Goal: Task Accomplishment & Management: Complete application form

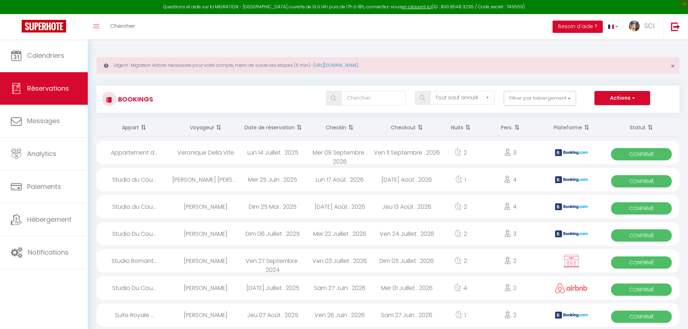
select select "not_cancelled"
click at [130, 28] on span "Chercher" at bounding box center [122, 26] width 25 height 8
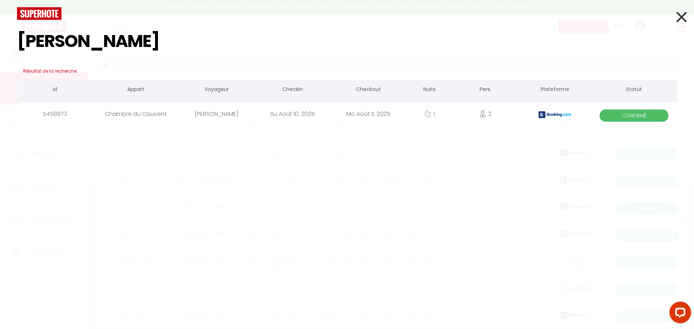
type input "JANINE FIORAN"
click at [169, 117] on div "Chambre du Couvent" at bounding box center [136, 113] width 86 height 23
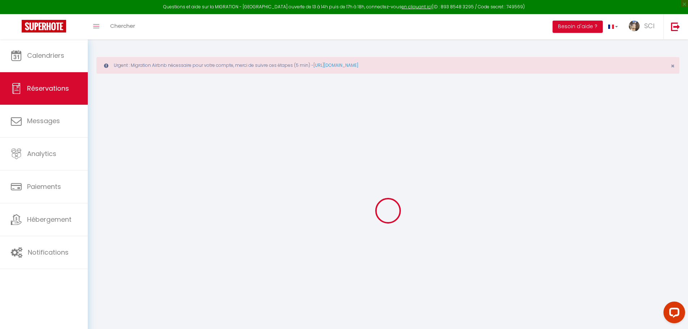
type input "Janine"
type input "Fiorani"
type input "jfiora.364731@guest.booking.com"
type input "+393482862659"
type input "Via XXV Aprile 3"
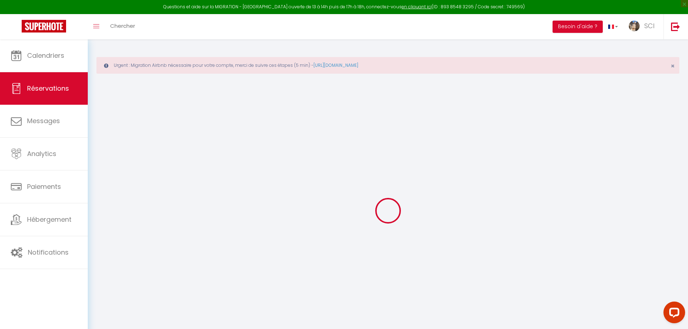
type input "Dalmine"
select select "IT"
type input "14.03"
type input "0.94"
select select "11988"
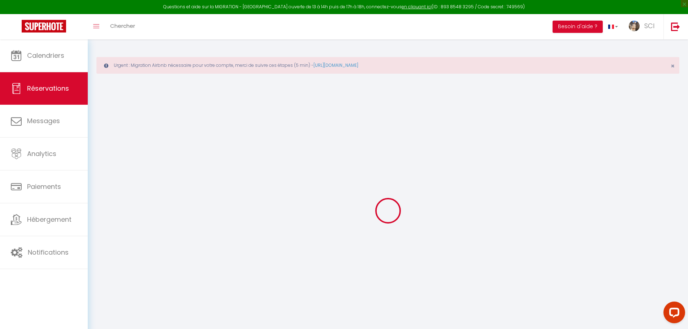
select select "1"
select select
type input "2"
select select "12"
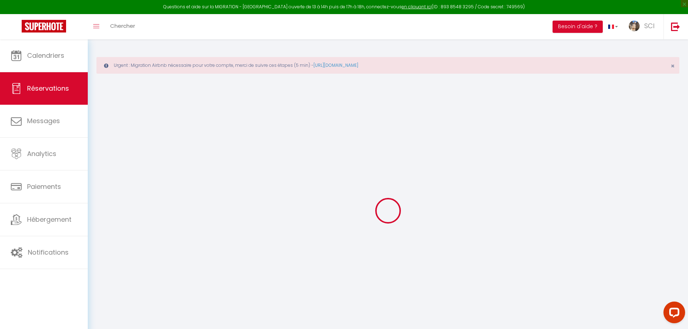
select select
type input "63.75"
checkbox input "false"
type input "0"
select select "2"
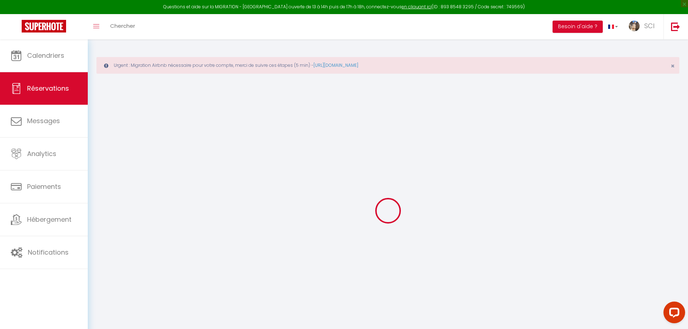
type input "0"
select select
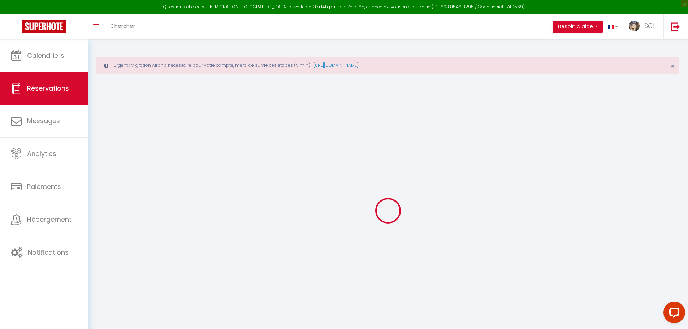
select select "14"
checkbox input "false"
select select
checkbox input "false"
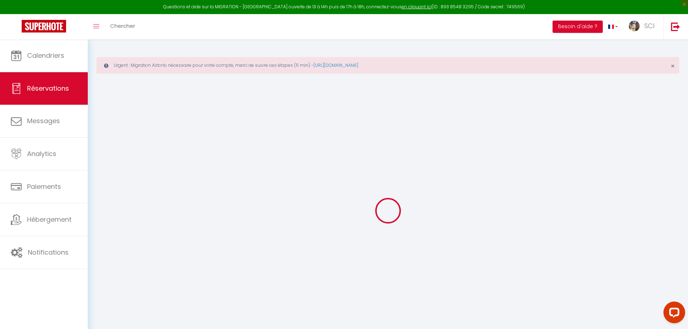
select select
checkbox input "false"
type textarea "** THIS RESERVATION HAS BEEN PRE-PAID ** BOOKING NOTE : Payment charge is EUR 0…"
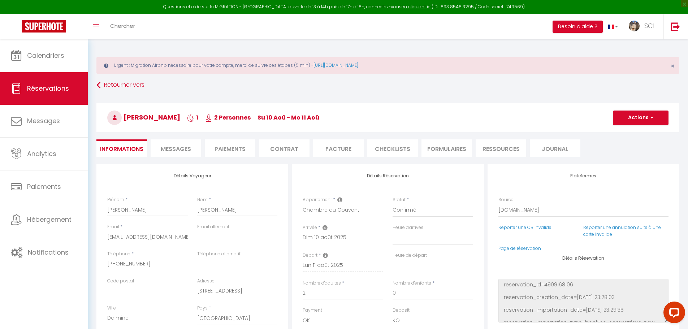
type input "3.19"
select select
checkbox input "false"
select select
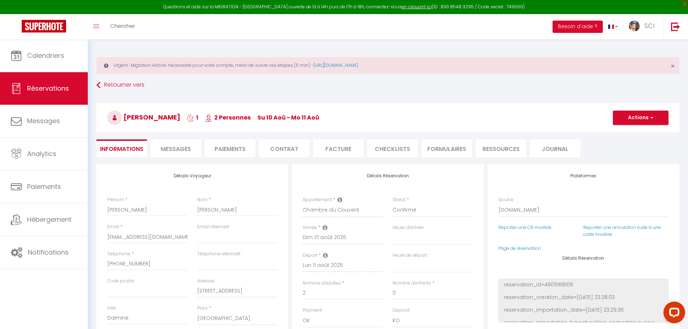
select select
click at [172, 150] on span "Messages" at bounding box center [176, 149] width 30 height 8
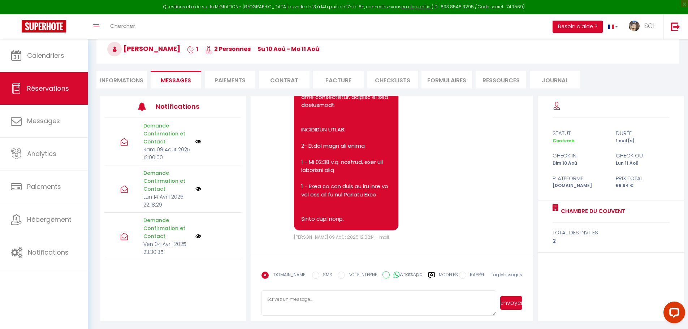
scroll to position [69, 0]
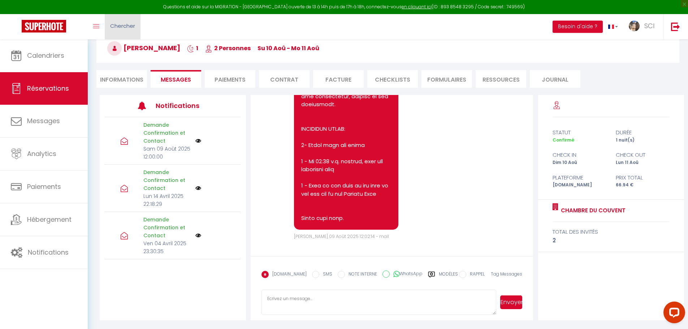
click at [134, 22] on span "Chercher" at bounding box center [122, 26] width 25 height 8
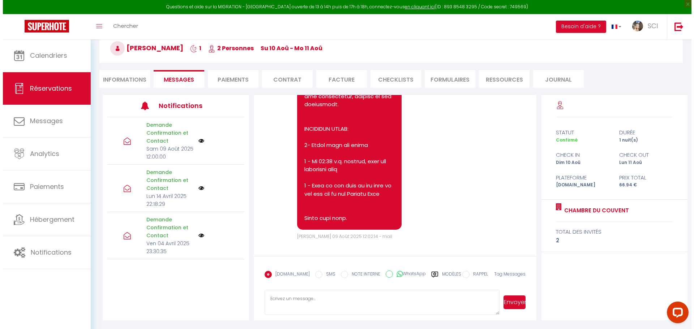
scroll to position [2785, 0]
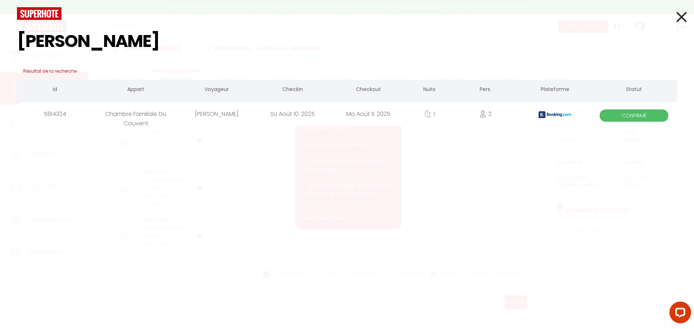
type input "CARLOS BEATO"
click at [191, 114] on div "[PERSON_NAME]" at bounding box center [217, 113] width 76 height 23
select select
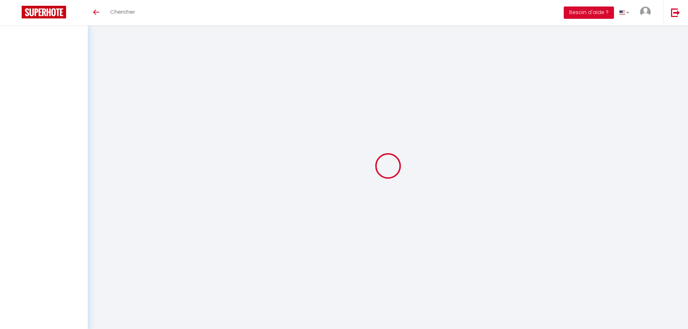
select select
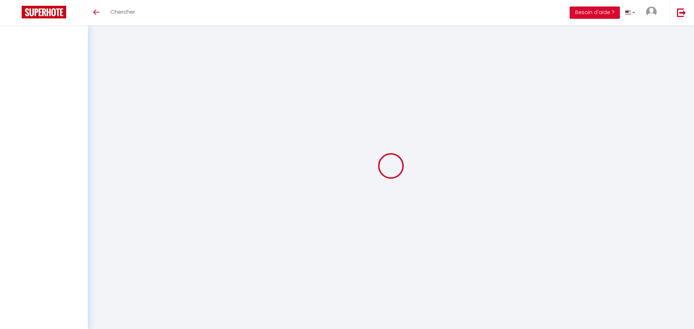
select select
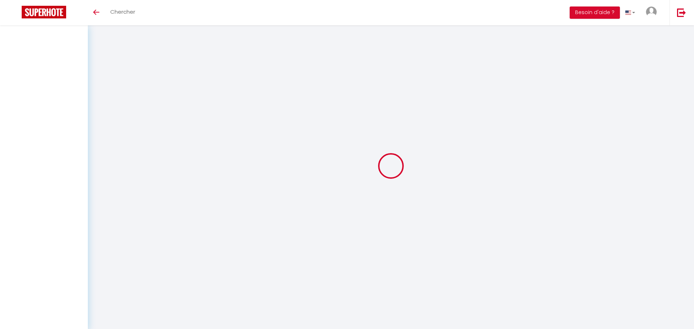
checkbox input "false"
select select
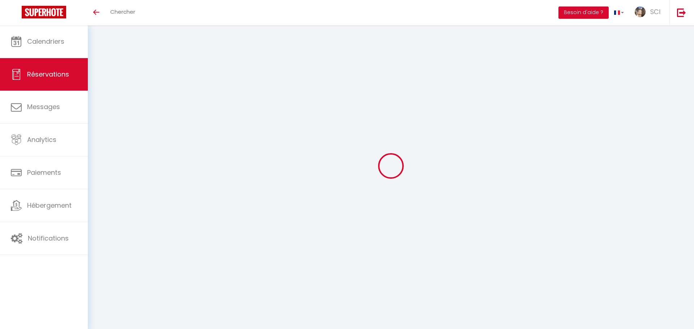
select select
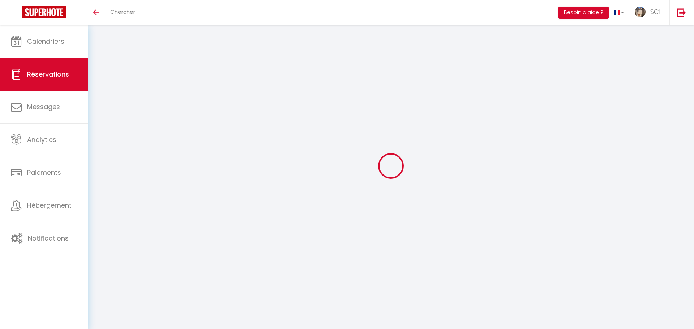
select select
checkbox input "false"
type input "Carlos"
type input "Beato Das"
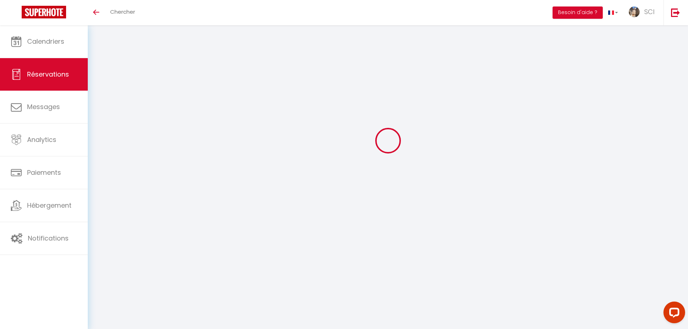
type input "cdas.727684@guest.booking.com"
type input "+34670548557"
type input "."
select select "ES"
type input "27.2"
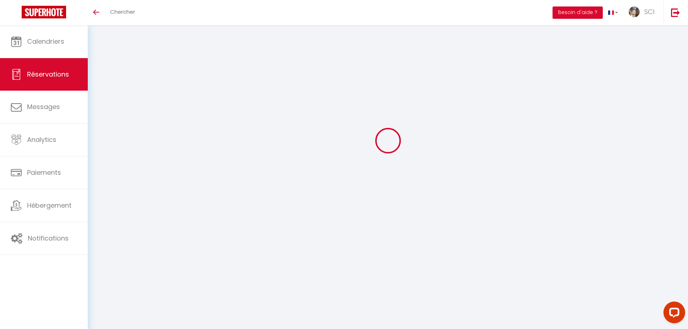
type input "2.35"
select select "11986"
select select "1"
select select
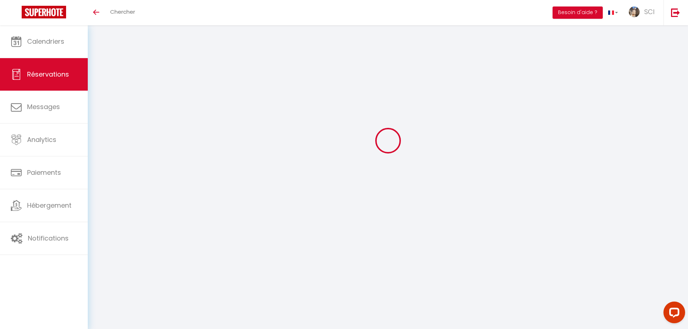
type input "2"
type input "3"
select select "12"
select select
type input "160"
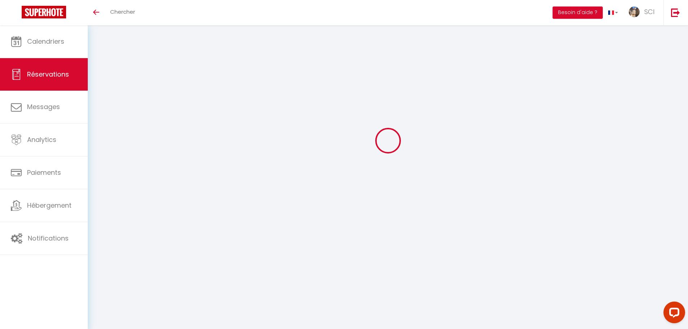
checkbox input "false"
type input "0"
select select "2"
type input "0"
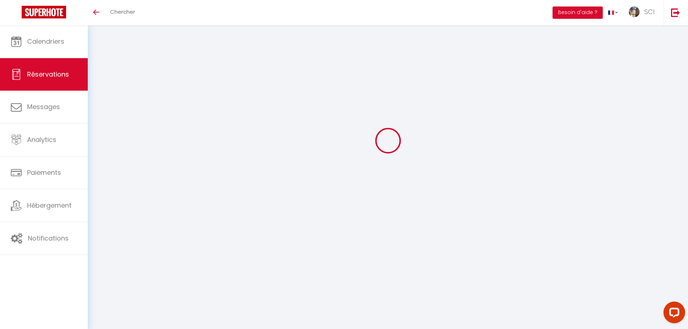
type input "0"
select select
select select "14"
checkbox input "false"
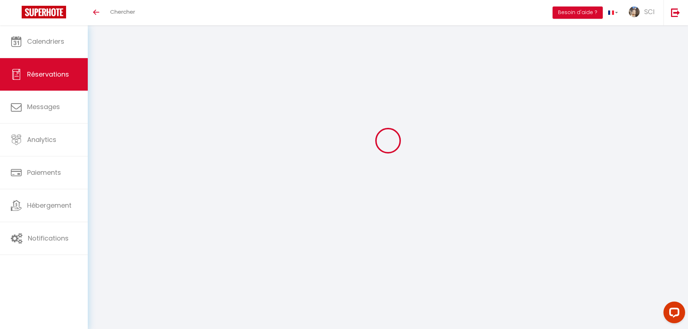
select select
checkbox input "false"
select select
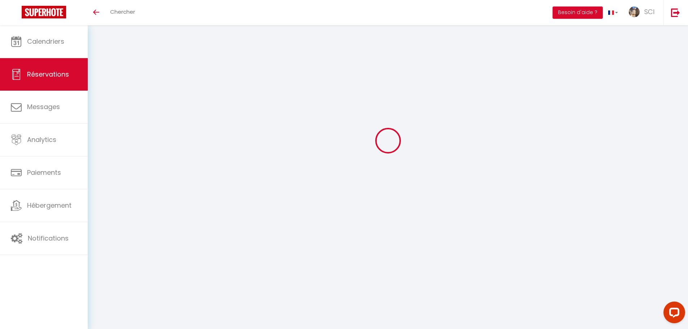
checkbox input "false"
select select
checkbox input "false"
type textarea "** THIS RESERVATION HAS BEEN PRE-PAID ** BOOKING NOTE : Payment charge is EUR 2…"
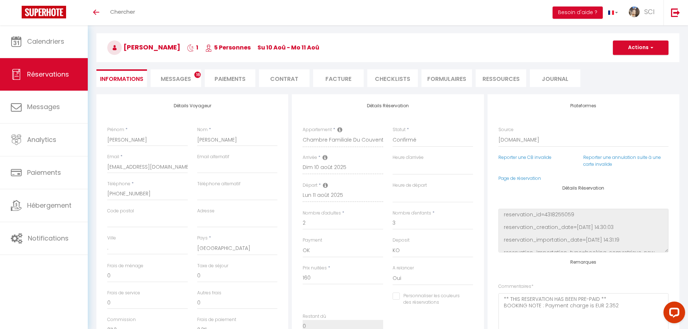
type input "8"
select select
checkbox input "false"
select select
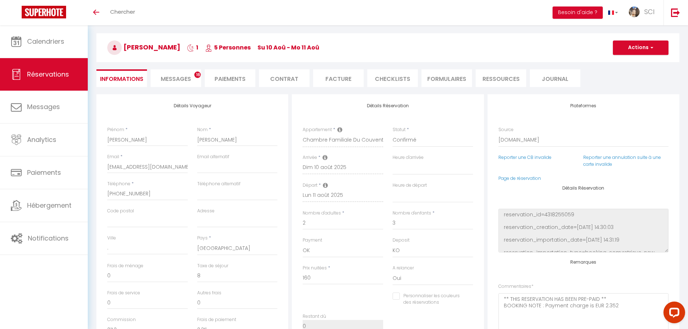
select select
click at [184, 78] on span "Messages" at bounding box center [176, 79] width 30 height 8
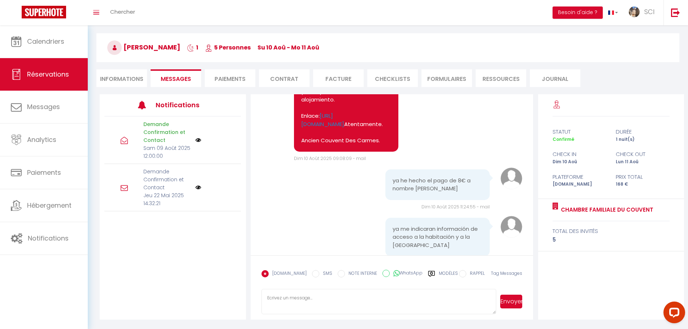
scroll to position [1373, 0]
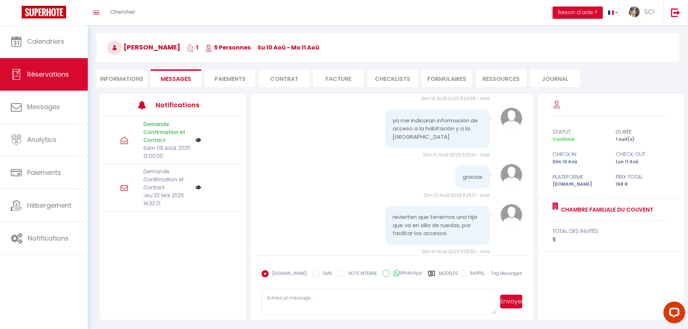
click at [142, 11] on div "Toggle menubar Chercher BUTTON Besoin d'aide ? SCI Paramètres Équipe" at bounding box center [367, 12] width 631 height 25
click at [131, 11] on span "Chercher" at bounding box center [122, 12] width 25 height 8
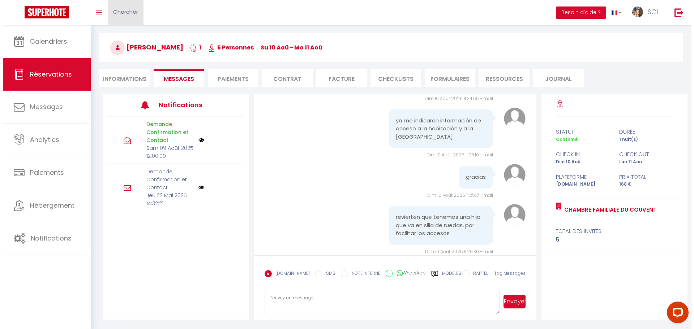
scroll to position [1365, 0]
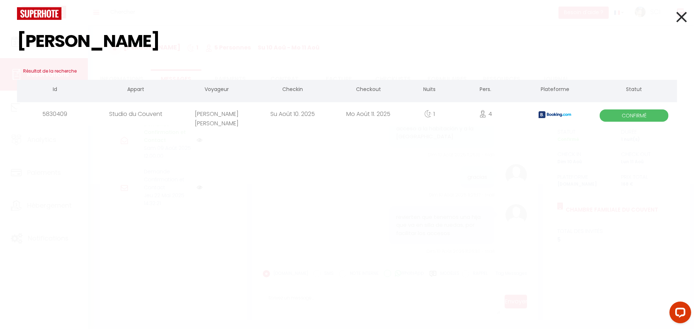
type input "ALEX MORENO"
click at [233, 116] on div "[PERSON_NAME] [PERSON_NAME]" at bounding box center [217, 113] width 76 height 23
select select
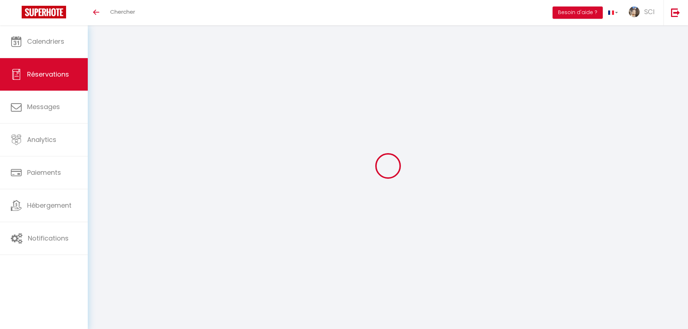
select select
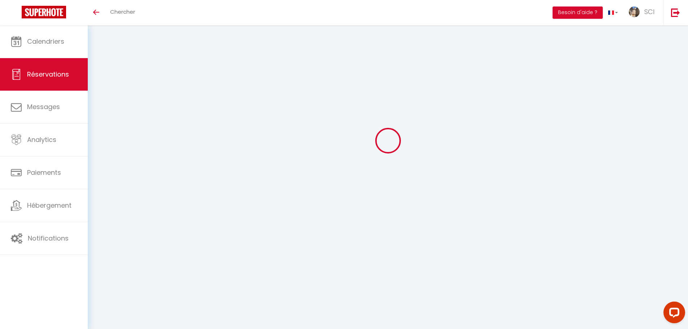
type input "Alex"
type input "Moreno peña"
type input "apena.344430@guest.booking.com"
type input "+34678586198"
type input "08203"
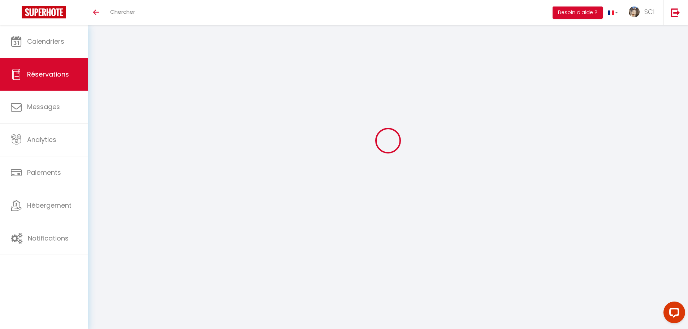
type input "Calrders 83 1 1"
type input "Sabadell"
select select "ES"
type input "16.83"
type input "1.46"
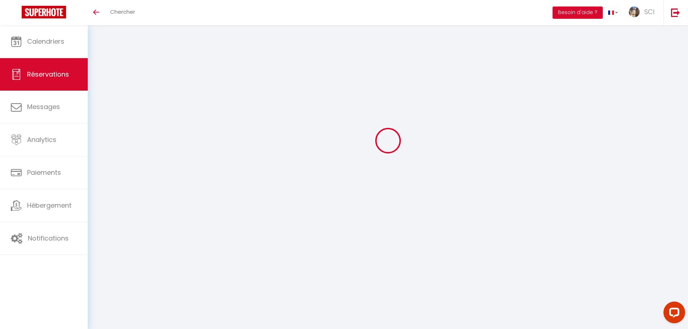
select select "11983"
select select "1"
select select
type input "4"
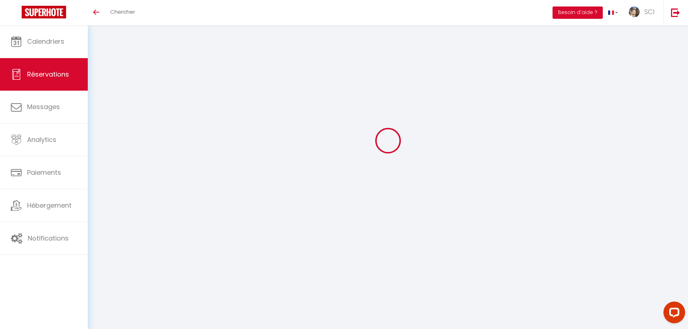
select select "12"
select select
type input "99"
checkbox input "false"
type input "0"
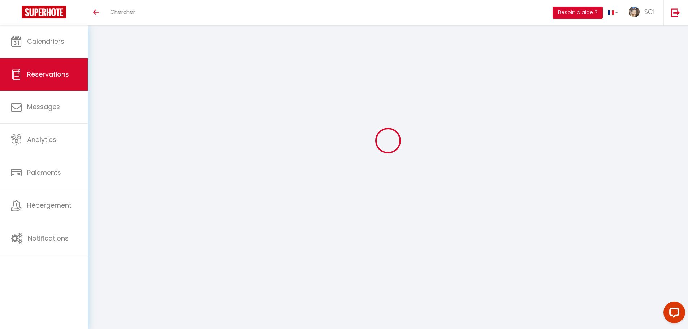
select select "2"
type input "0"
select select
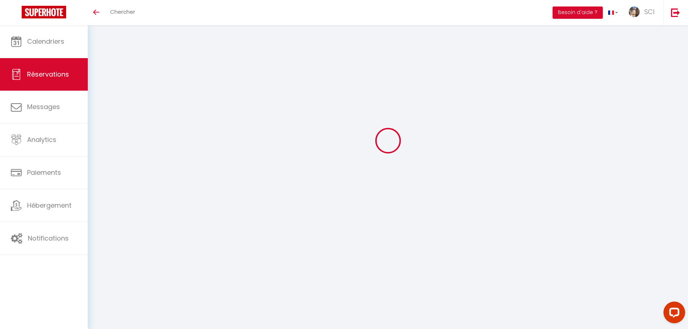
select select
select select "14"
checkbox input "false"
select select
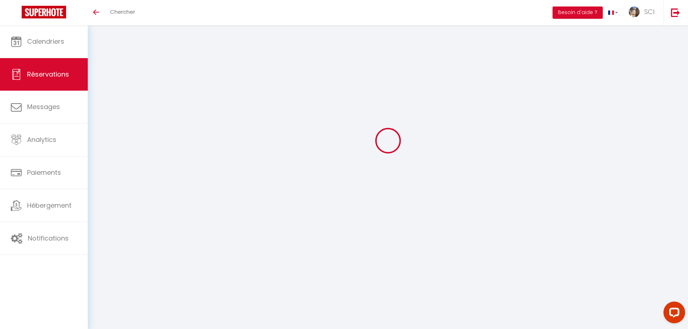
checkbox input "false"
select select
checkbox input "false"
type textarea "** THIS RESERVATION HAS BEEN PRE-PAID ** BOOKING NOTE : Payment charge is EUR 1…"
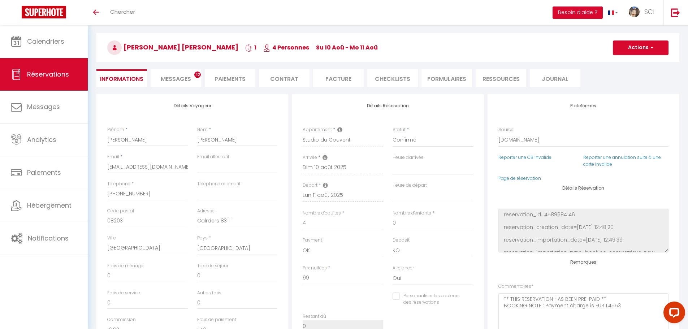
type input "4.95"
select select
checkbox input "false"
select select
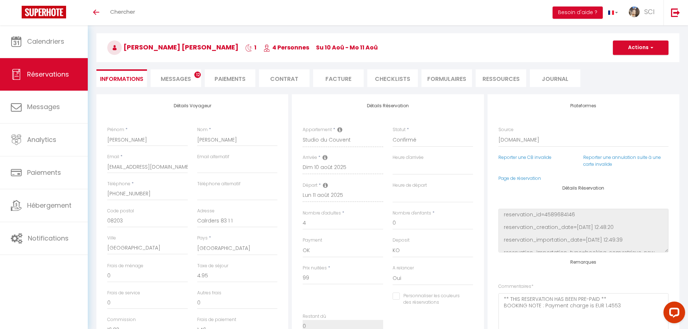
select select
click at [172, 86] on li "Messages 12" at bounding box center [176, 78] width 51 height 18
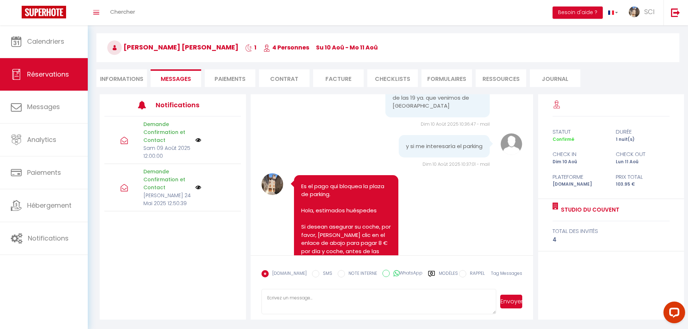
scroll to position [1301, 0]
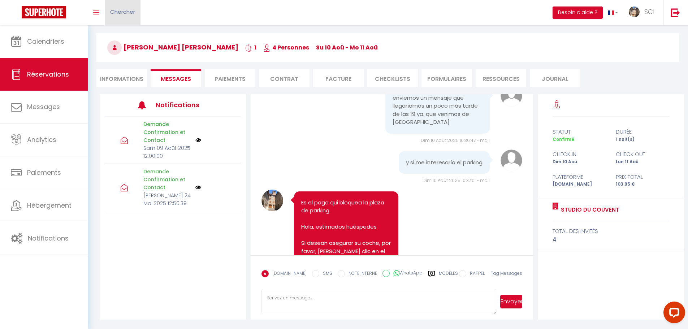
click at [118, 10] on span "Chercher" at bounding box center [122, 12] width 25 height 8
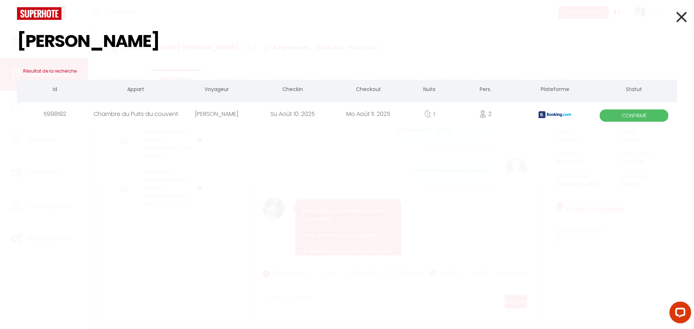
type input "ISABELLE FERN"
click at [161, 117] on div "Chambre du Puits du couvent" at bounding box center [136, 113] width 86 height 23
select select
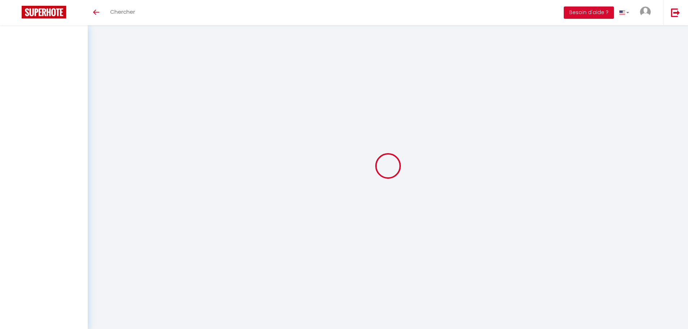
select select
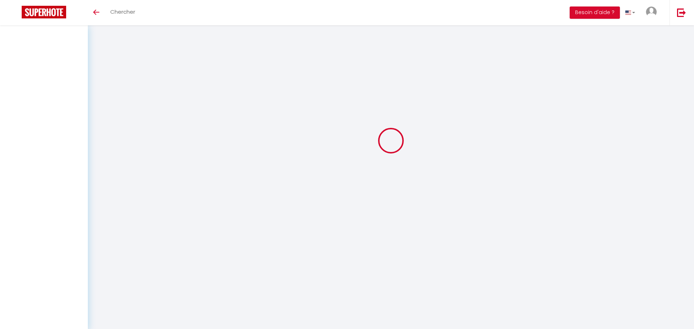
select select
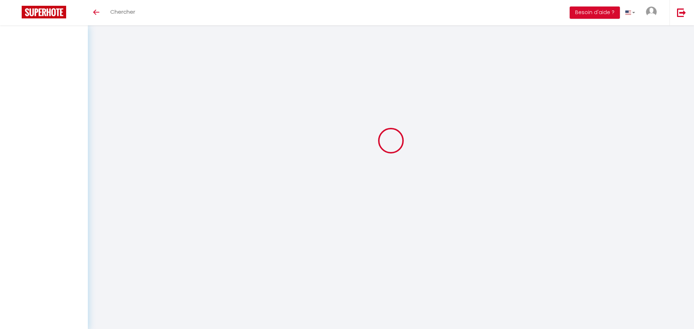
select select
checkbox input "false"
select select
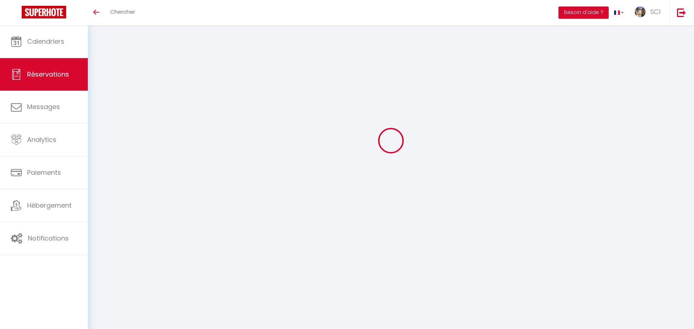
select select
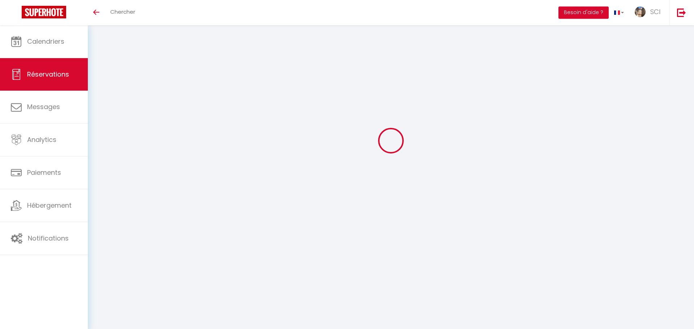
select select
checkbox input "false"
type input "[PERSON_NAME]"
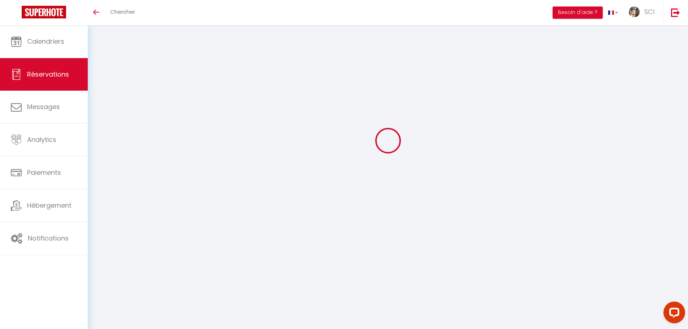
type input "[PERSON_NAME]"
type input "[EMAIL_ADDRESS][DOMAIN_NAME]"
type input "[PHONE_NUMBER]"
select select "FR"
type input "22.1"
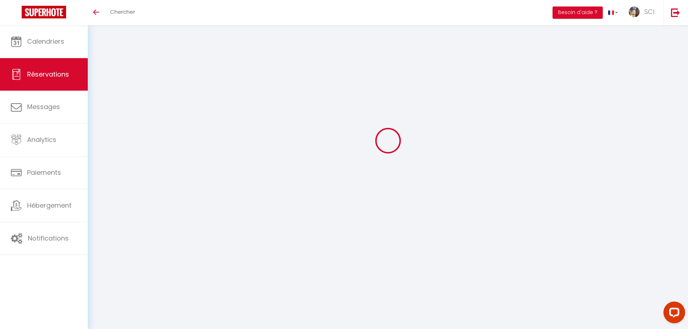
type input "1.9100000000000001"
select select "11990"
select select "1"
select select
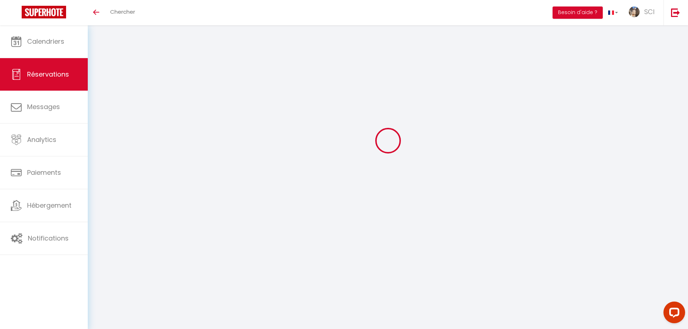
type input "2"
select select "12"
select select
type input "130"
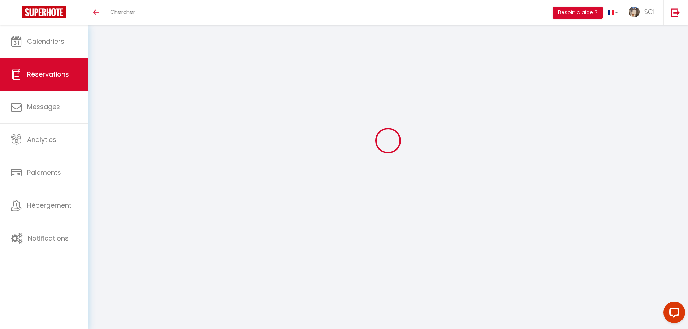
checkbox input "false"
type input "0"
select select "2"
type input "0"
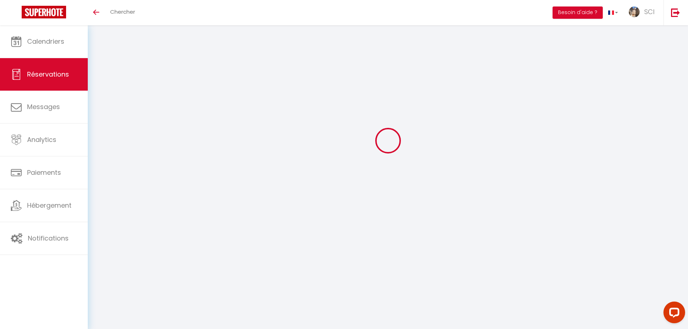
type input "0"
select select
select select "14"
checkbox input "false"
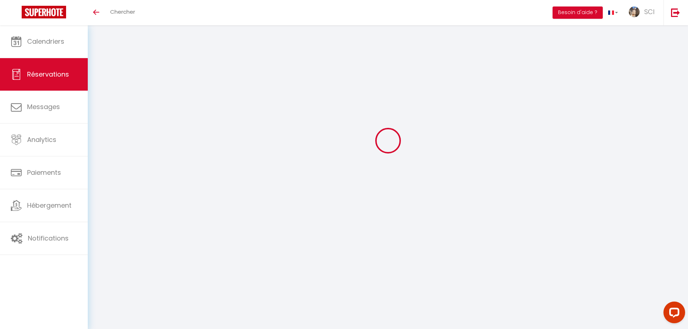
select select
checkbox input "false"
type textarea "** THIS RESERVATION HAS BEEN PRE-PAID ** BOOKING NOTE : Payment charge is EUR 1…"
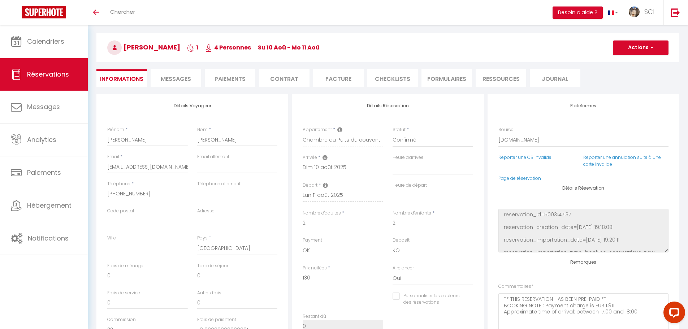
type input "6.5"
select select
checkbox input "false"
select select
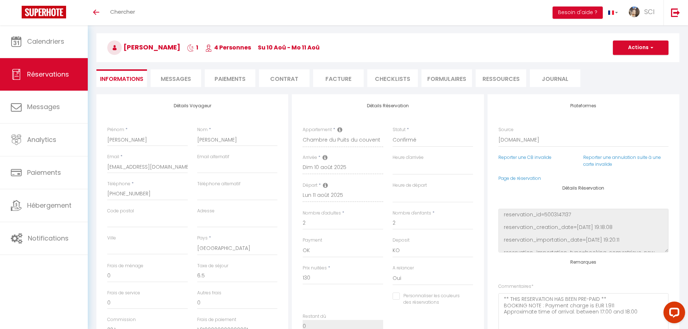
select select
click at [154, 81] on li "Messages" at bounding box center [176, 78] width 51 height 18
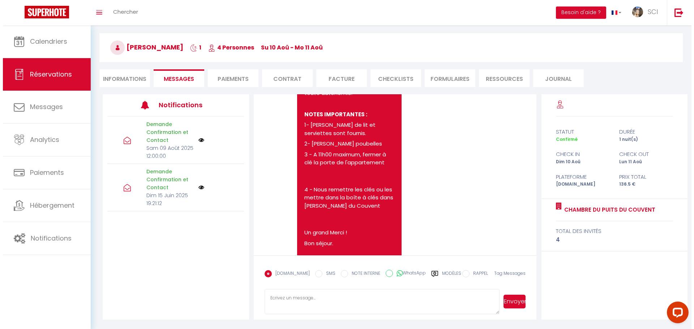
scroll to position [1135, 0]
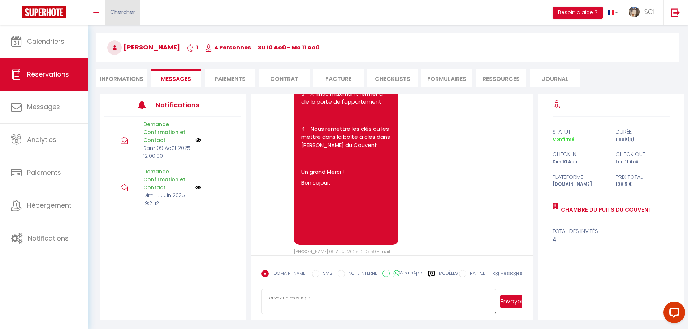
click at [117, 10] on span "Chercher" at bounding box center [122, 12] width 25 height 8
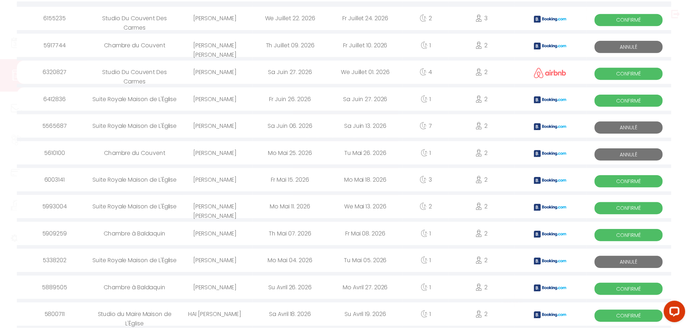
scroll to position [0, 0]
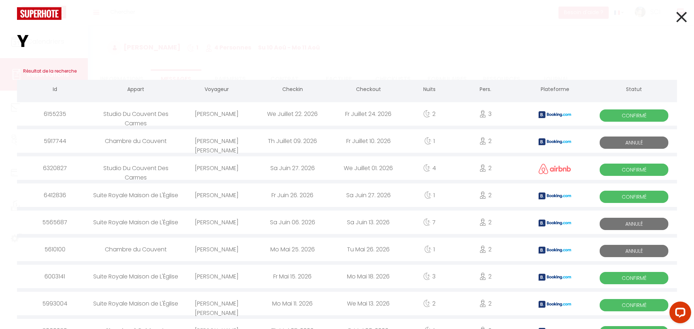
type input "Y"
click at [676, 17] on icon at bounding box center [681, 17] width 10 height 18
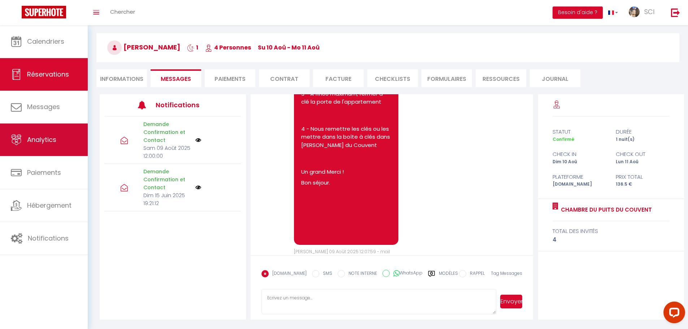
click at [70, 143] on link "Analytics" at bounding box center [44, 140] width 88 height 33
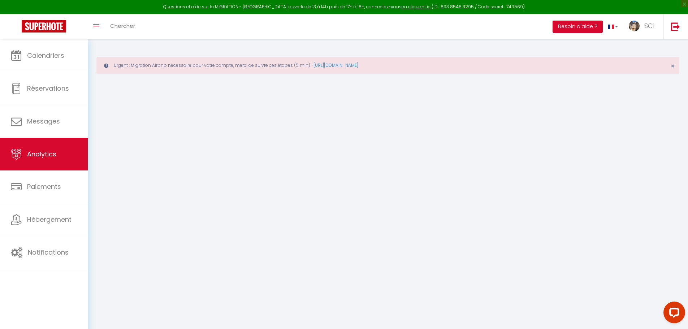
select select "2025"
select select "8"
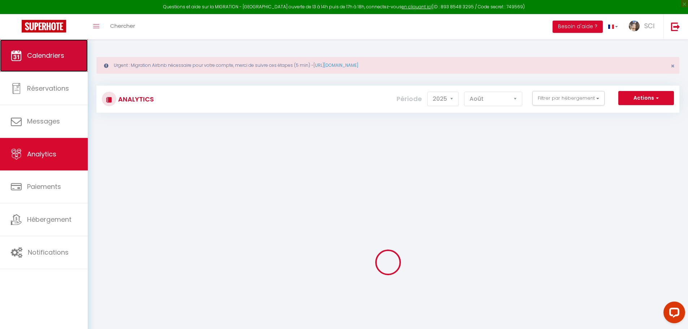
click at [62, 66] on link "Calendriers" at bounding box center [44, 55] width 88 height 33
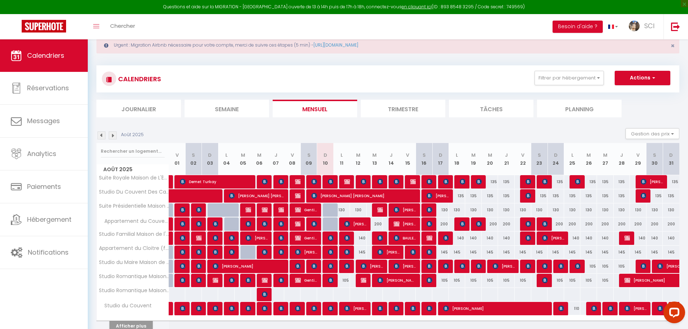
scroll to position [55, 0]
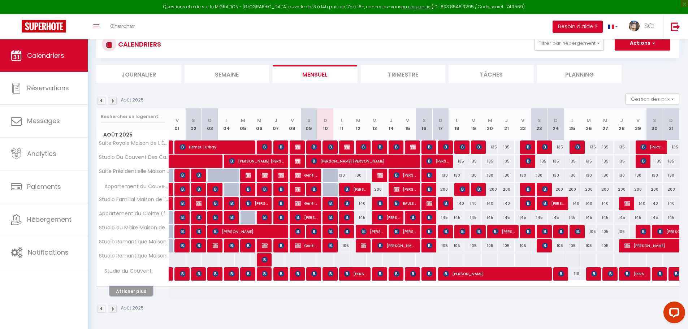
click at [126, 287] on button "Afficher plus" at bounding box center [130, 292] width 43 height 10
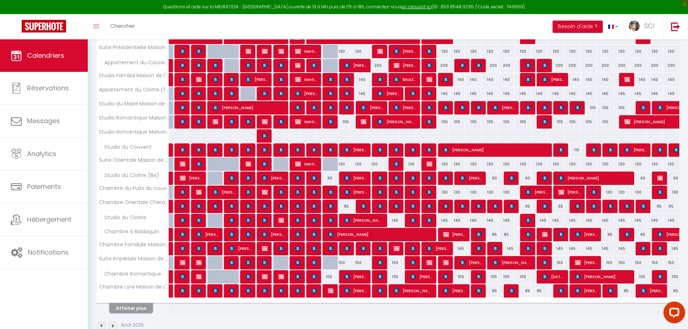
scroll to position [196, 0]
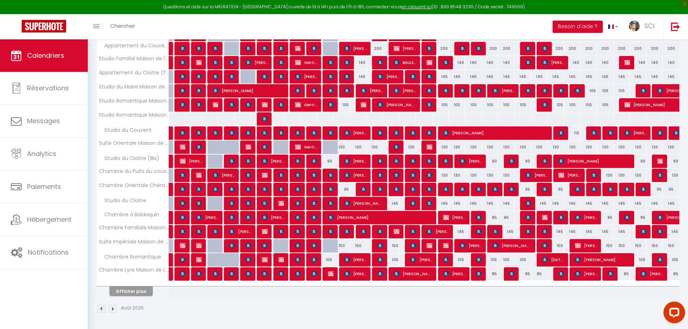
click at [329, 161] on div "90" at bounding box center [325, 161] width 17 height 13
type input "90"
type input "Dim 10 Août 2025"
type input "Lun 11 Août 2025"
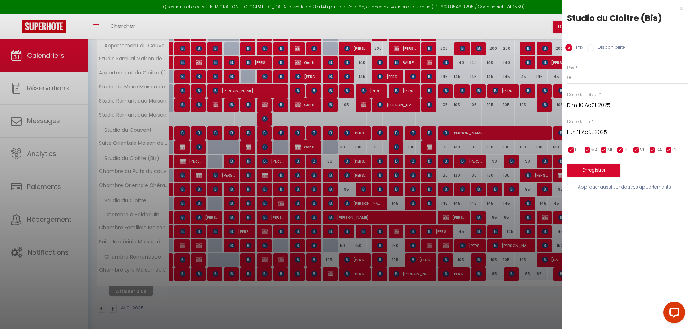
click at [592, 45] on input "Disponibilité" at bounding box center [590, 47] width 7 height 7
radio input "true"
radio input "false"
drag, startPoint x: 590, startPoint y: 80, endPoint x: 581, endPoint y: 78, distance: 9.2
click at [590, 80] on select "Disponible Indisponible" at bounding box center [627, 78] width 121 height 14
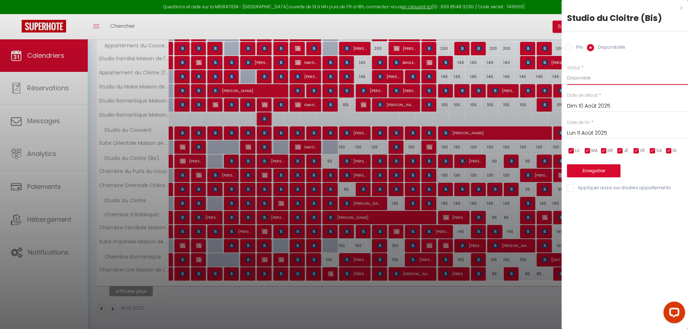
select select "0"
click at [567, 71] on select "Disponible Indisponible" at bounding box center [627, 78] width 121 height 14
click at [604, 168] on button "Enregistrer" at bounding box center [593, 170] width 53 height 13
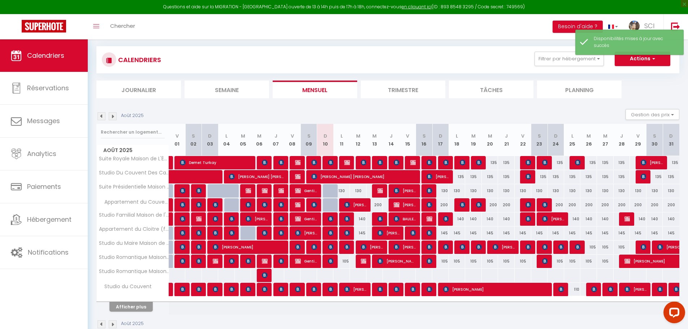
scroll to position [55, 0]
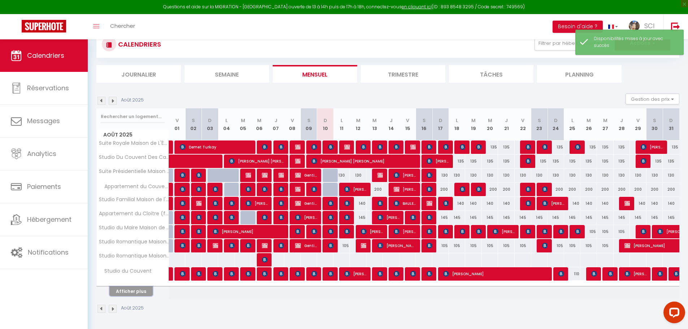
click at [133, 295] on button "Afficher plus" at bounding box center [130, 292] width 43 height 10
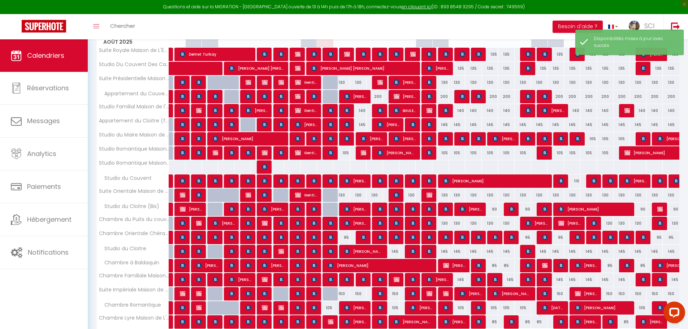
scroll to position [163, 0]
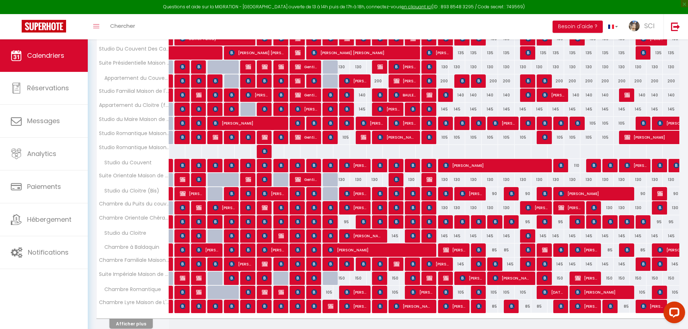
click at [326, 196] on div at bounding box center [331, 194] width 17 height 14
select select "1"
type input "Dim 10 Août 2025"
type input "Lun 11 Août 2025"
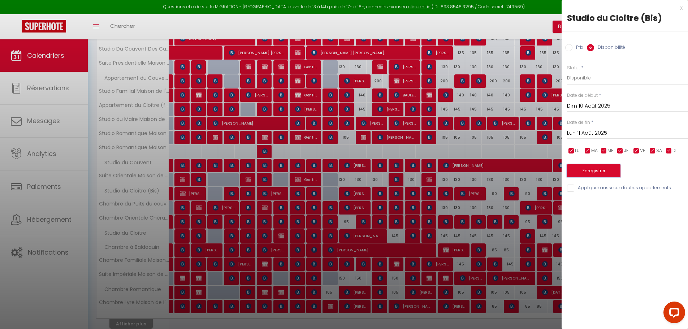
click at [601, 171] on button "Enregistrer" at bounding box center [593, 170] width 53 height 13
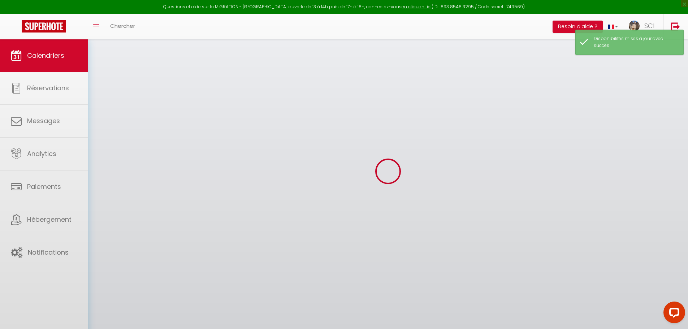
scroll to position [39, 0]
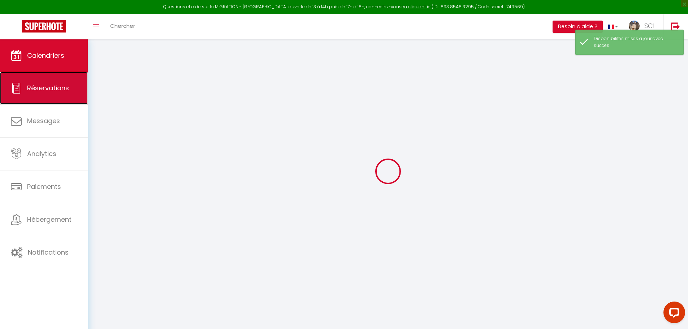
click at [55, 88] on span "Réservations" at bounding box center [48, 87] width 42 height 9
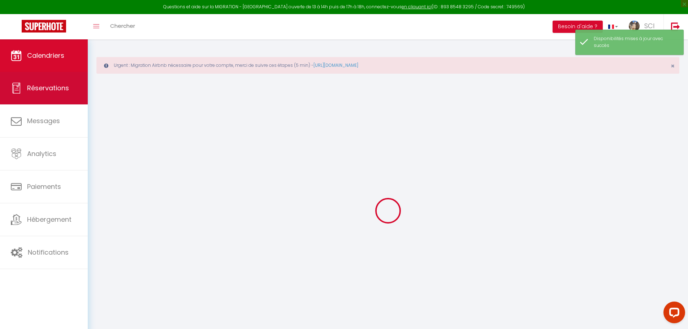
select select "not_cancelled"
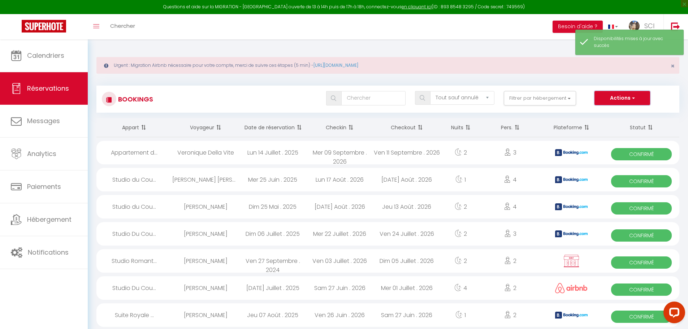
click at [635, 91] on button "Actions" at bounding box center [623, 98] width 56 height 14
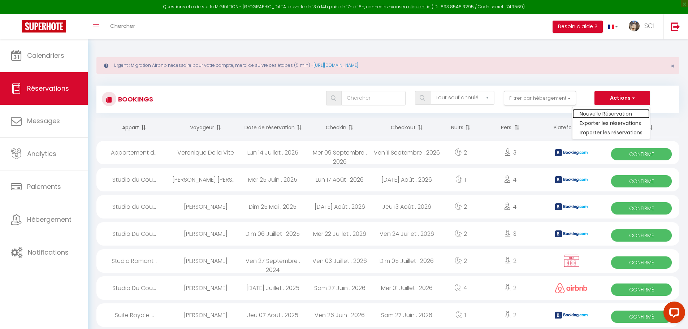
click at [627, 112] on link "Nouvelle Réservation" at bounding box center [611, 113] width 77 height 9
select select
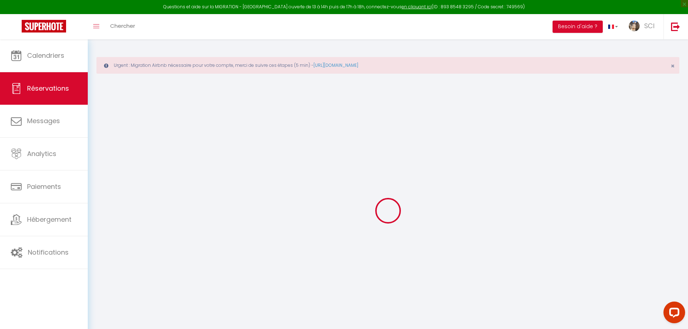
select select
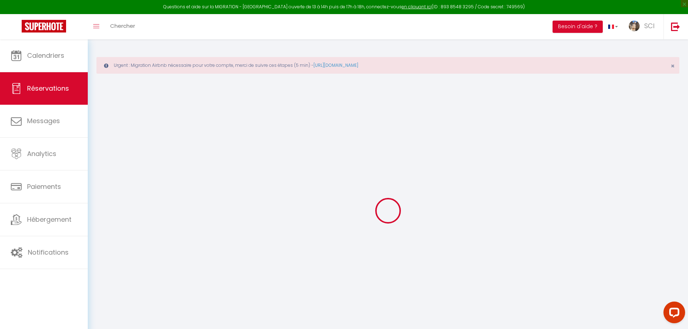
select select
checkbox input "false"
select select
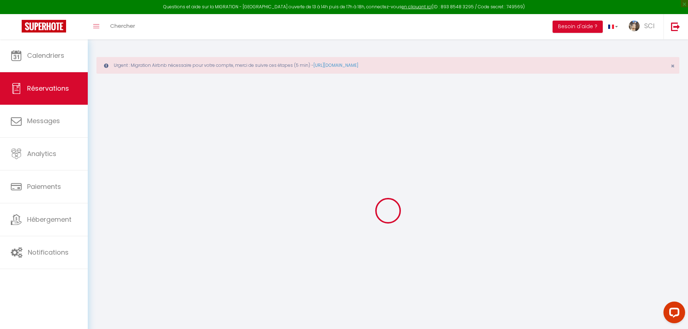
select select
checkbox input "false"
select select
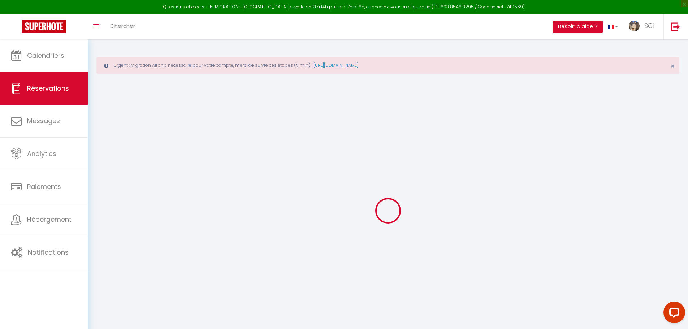
select select
checkbox input "false"
select select
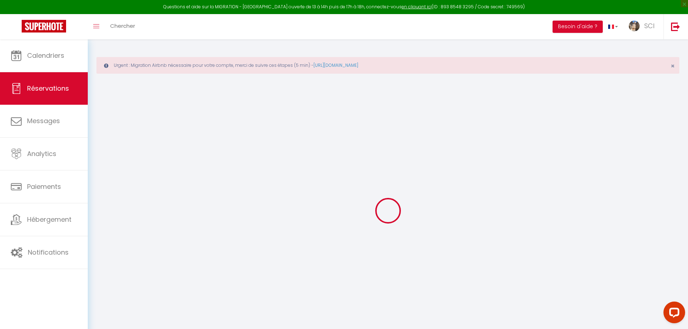
select select
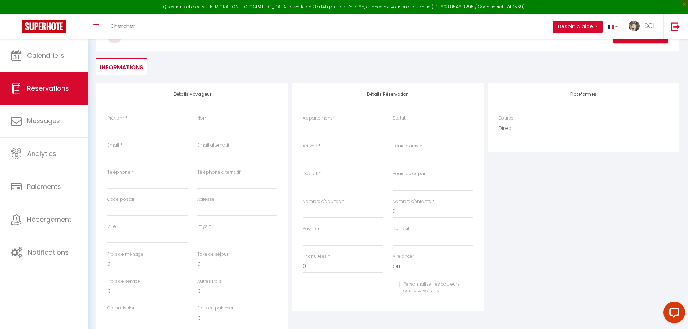
scroll to position [72, 0]
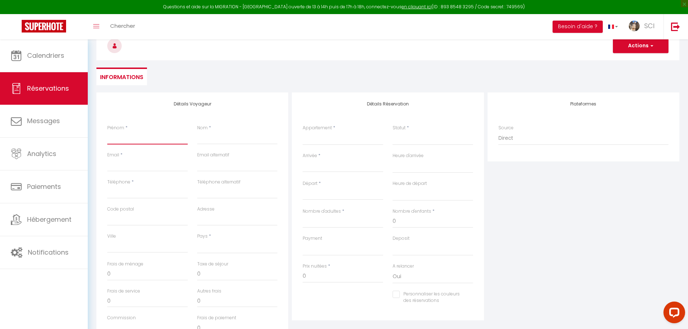
click at [156, 137] on input "Prénom" at bounding box center [147, 138] width 81 height 13
type input "B"
select select
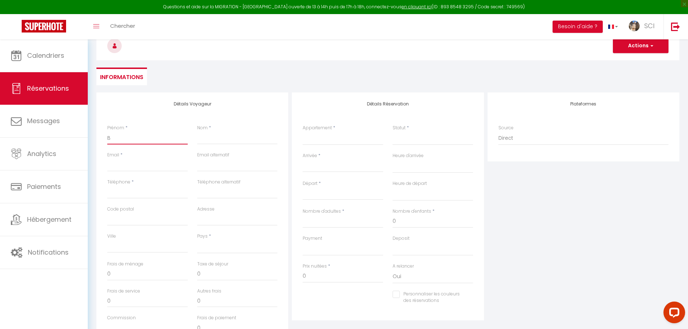
select select
checkbox input "false"
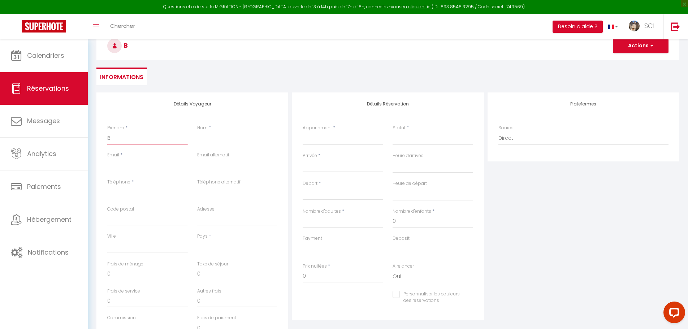
type input "BE"
select select
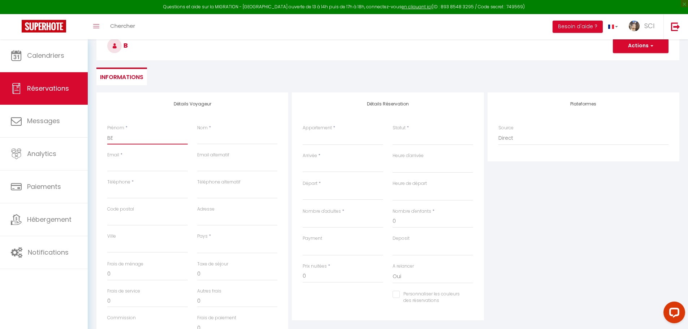
select select
checkbox input "false"
type input "BEH"
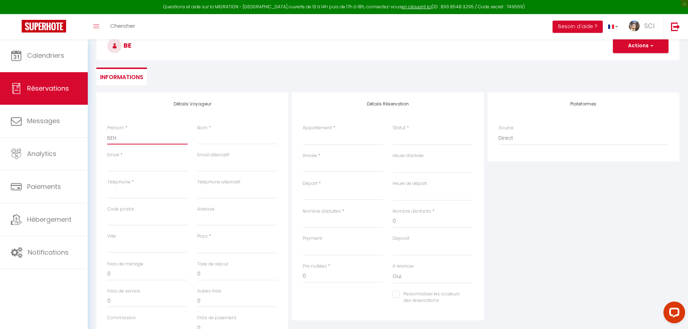
select select
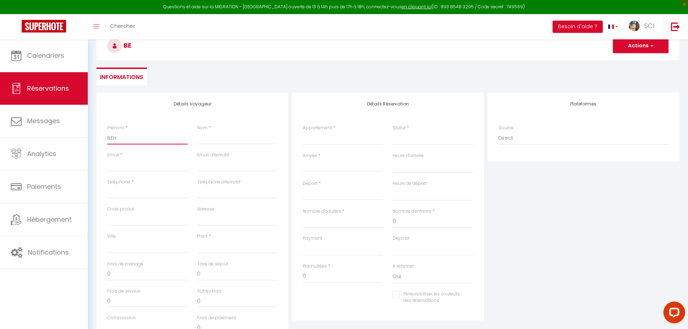
select select
checkbox input "false"
type input "BEHA"
select select
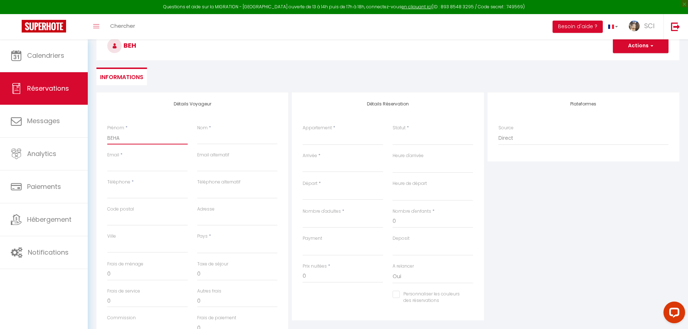
select select
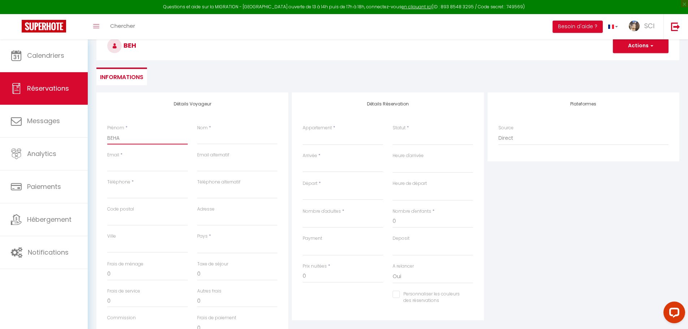
select select
checkbox input "false"
type input "BEHAE"
select select
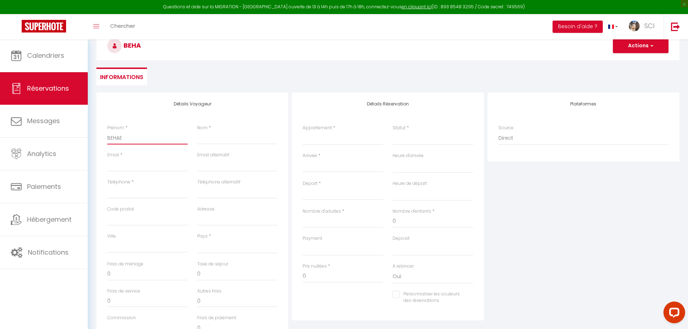
select select
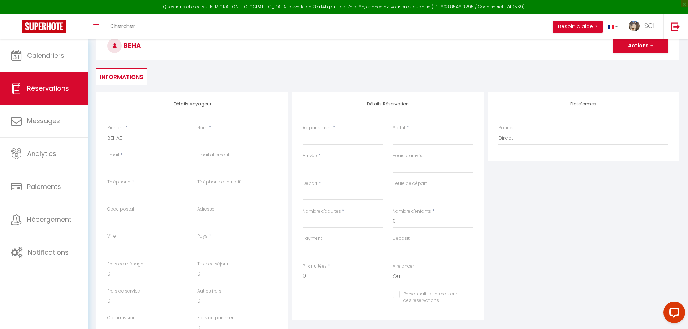
checkbox input "false"
type input "BEHAEJ"
select select
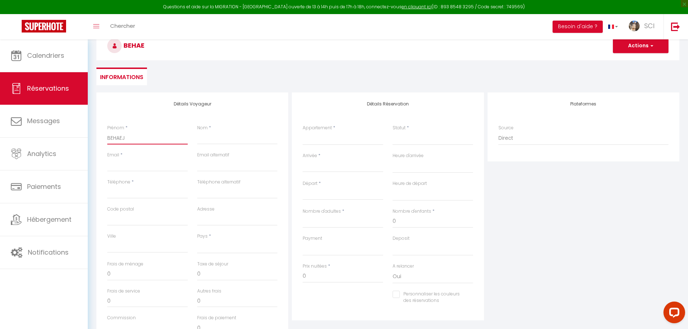
select select
checkbox input "false"
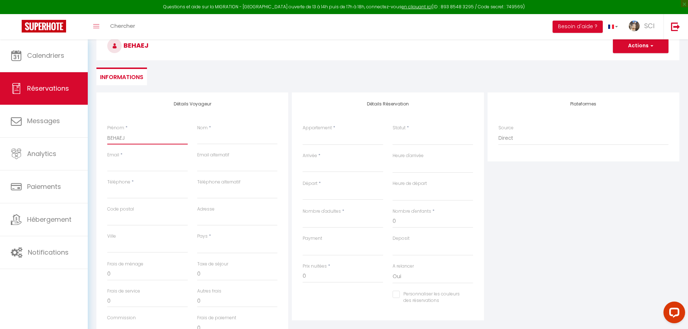
type input "BEHAEJE"
select select
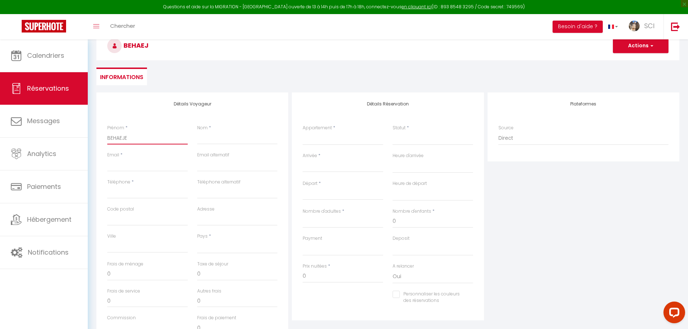
select select
checkbox input "false"
type input "BEHAEJEL"
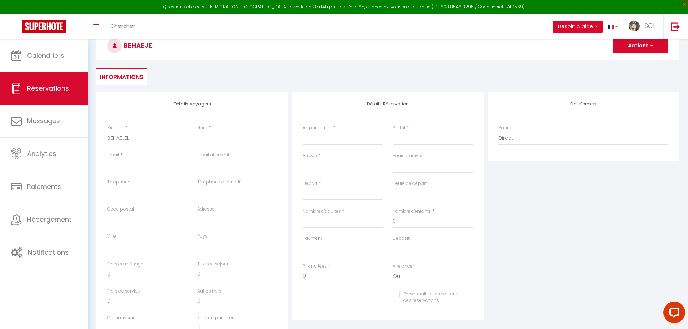
select select
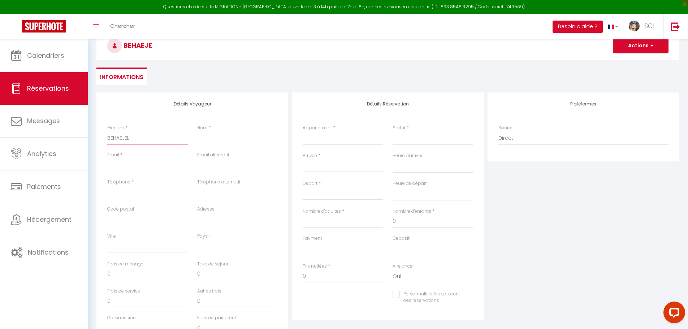
select select
checkbox input "false"
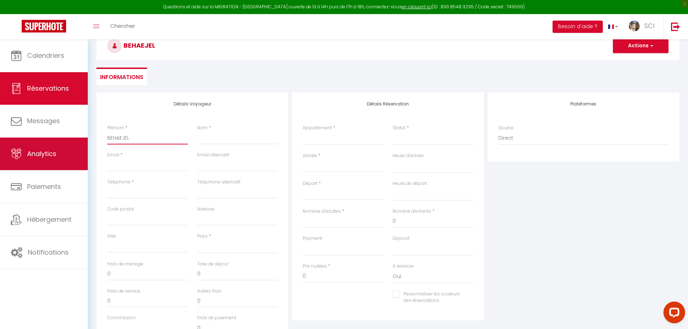
drag, startPoint x: 141, startPoint y: 139, endPoint x: 81, endPoint y: 138, distance: 60.0
click at [83, 138] on div "Questions et aide sur la MIGRATION - [GEOGRAPHIC_DATA] ouverte de 13 à 14h puis…" at bounding box center [344, 184] width 688 height 434
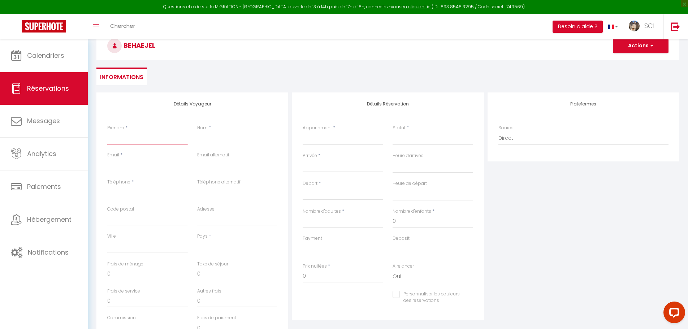
select select
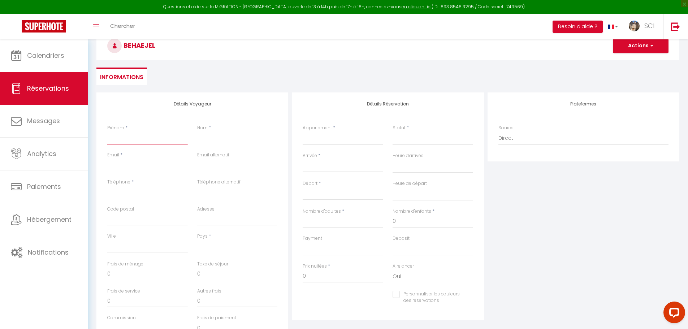
select select
checkbox input "false"
click at [210, 141] on input "Nom" at bounding box center [237, 138] width 81 height 13
paste input "BEHAEJEL"
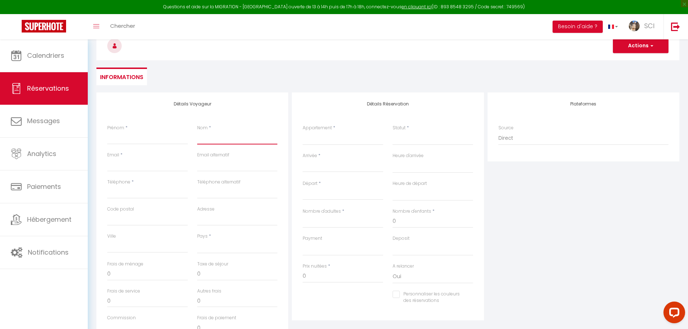
type input "BEHAEJEL"
select select
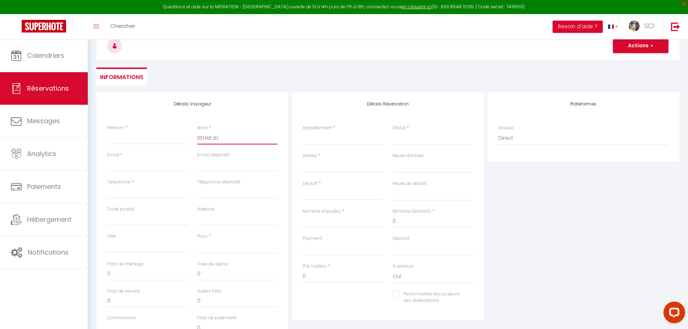
select select
checkbox input "false"
type input "BEHAEJEL"
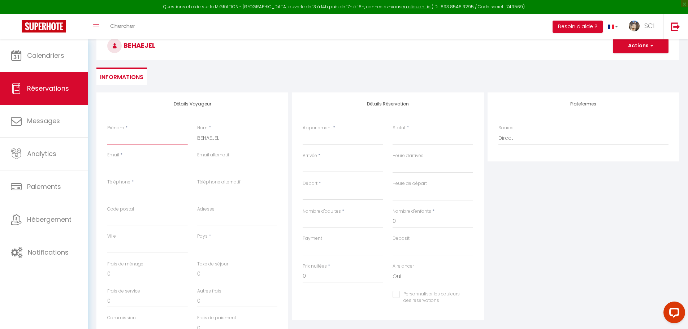
click at [148, 137] on input "Prénom" at bounding box center [147, 138] width 81 height 13
type input "a"
select select
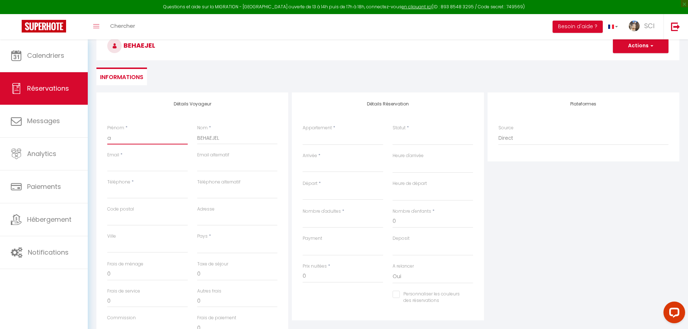
select select
checkbox input "false"
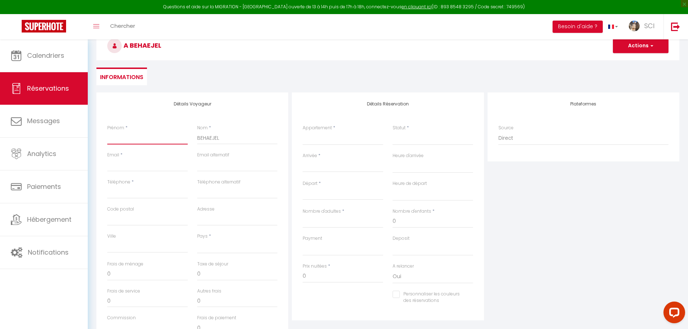
select select
click at [136, 167] on input "Email client" at bounding box center [147, 165] width 81 height 13
click at [117, 137] on input "Apoline" at bounding box center [147, 138] width 81 height 13
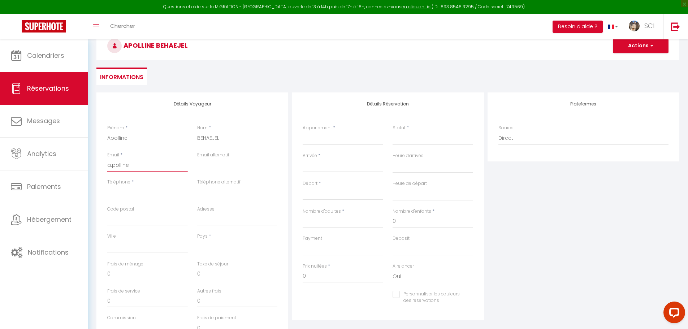
click at [135, 167] on input "a.polline" at bounding box center [147, 165] width 81 height 13
click at [207, 138] on input "BEHAEJEL" at bounding box center [237, 138] width 81 height 13
click at [152, 167] on input "a.polline." at bounding box center [147, 165] width 81 height 13
click at [158, 191] on input "Téléphone" at bounding box center [147, 192] width 81 height 13
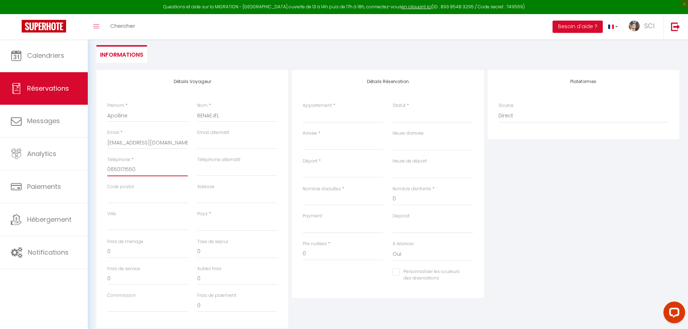
scroll to position [144, 0]
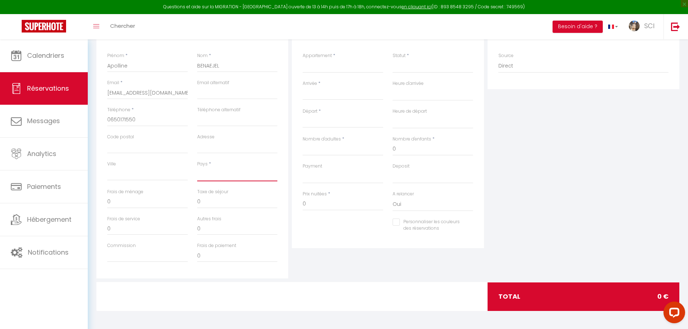
click at [237, 174] on select "[GEOGRAPHIC_DATA] [GEOGRAPHIC_DATA] [GEOGRAPHIC_DATA] [GEOGRAPHIC_DATA] [GEOGRA…" at bounding box center [237, 175] width 81 height 14
click at [197, 168] on select "[GEOGRAPHIC_DATA] [GEOGRAPHIC_DATA] [GEOGRAPHIC_DATA] [GEOGRAPHIC_DATA] [GEOGRA…" at bounding box center [237, 175] width 81 height 14
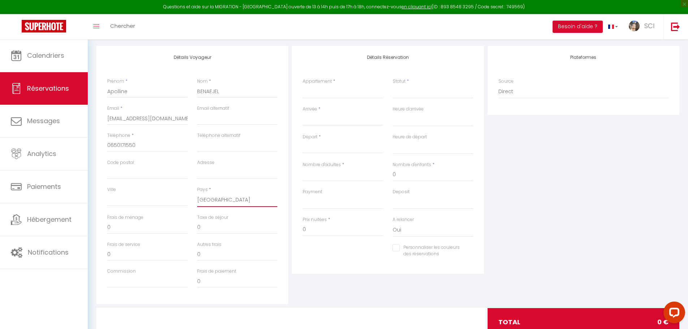
scroll to position [108, 0]
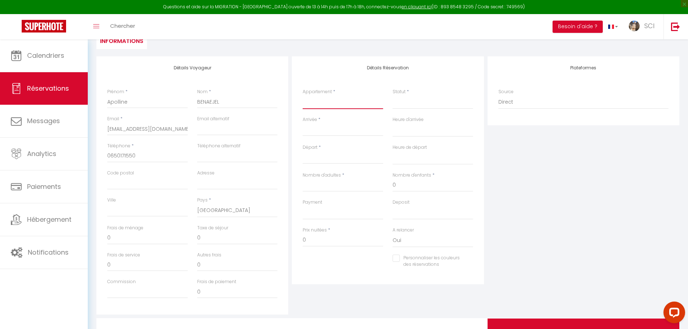
click at [333, 100] on select "Suite Royale [GEOGRAPHIC_DATA] Du Couvent Des Carmes Suite Présidentielle Maiso…" at bounding box center [343, 102] width 81 height 14
click at [303, 95] on select "Suite Royale [GEOGRAPHIC_DATA] Du Couvent Des Carmes Suite Présidentielle Maiso…" at bounding box center [343, 102] width 81 height 14
click at [441, 104] on select "Confirmé Non Confirmé [PERSON_NAME] par le voyageur No Show Request" at bounding box center [433, 102] width 81 height 14
click at [393, 95] on select "Confirmé Non Confirmé [PERSON_NAME] par le voyageur No Show Request" at bounding box center [433, 102] width 81 height 14
click at [335, 133] on input "Arrivée" at bounding box center [343, 130] width 81 height 9
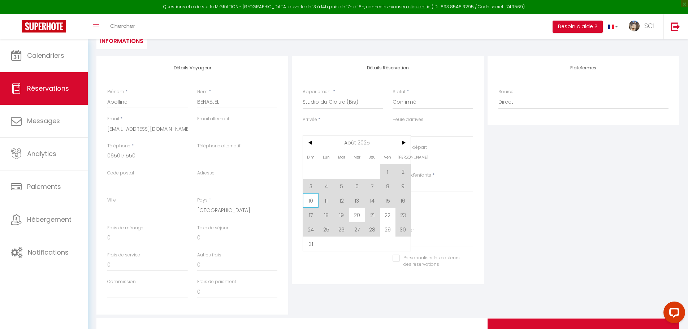
click at [315, 203] on span "10" at bounding box center [311, 200] width 16 height 14
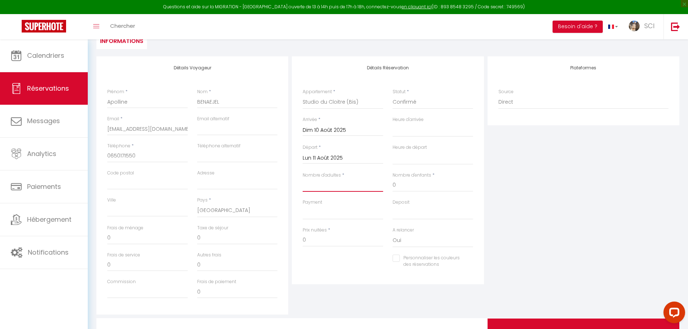
click at [355, 190] on input "Nombre d'adultes" at bounding box center [343, 185] width 81 height 13
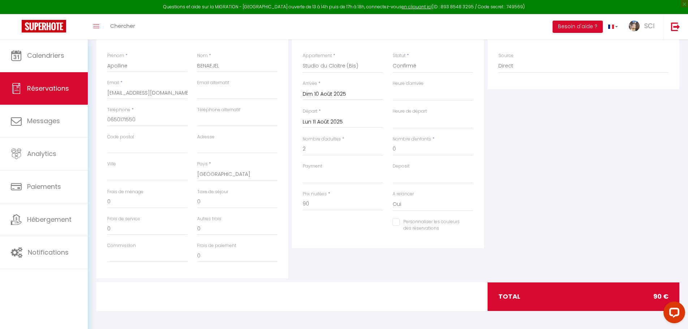
click at [523, 296] on div "total 90 €" at bounding box center [584, 297] width 192 height 28
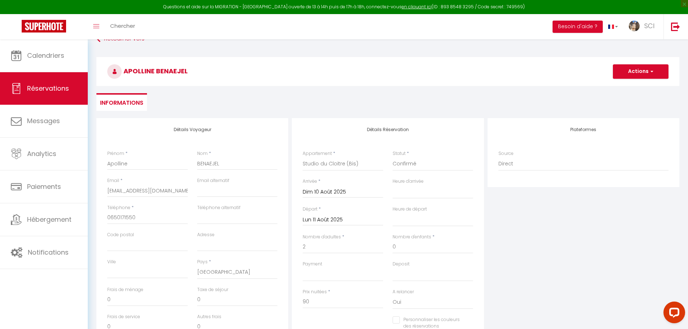
scroll to position [36, 0]
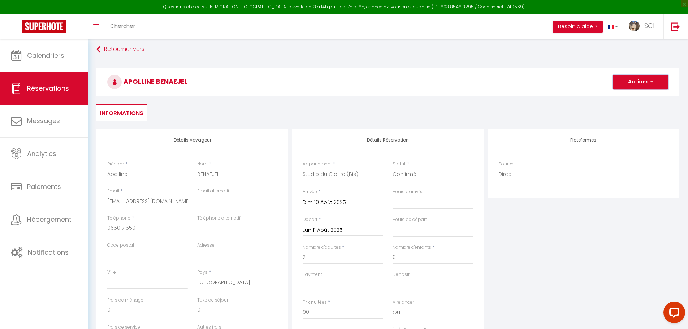
click at [632, 78] on button "Actions" at bounding box center [641, 82] width 56 height 14
click at [623, 96] on link "Enregistrer" at bounding box center [633, 97] width 57 height 9
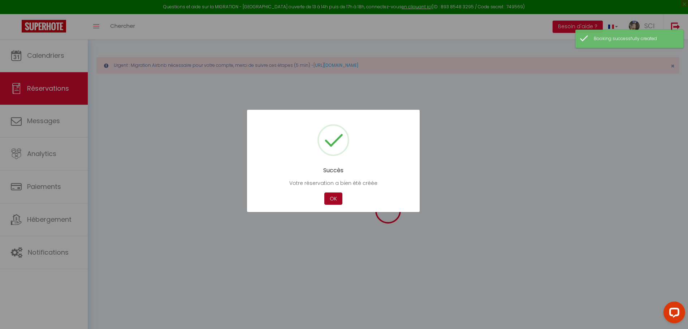
click at [334, 204] on button "OK" at bounding box center [334, 199] width 18 height 13
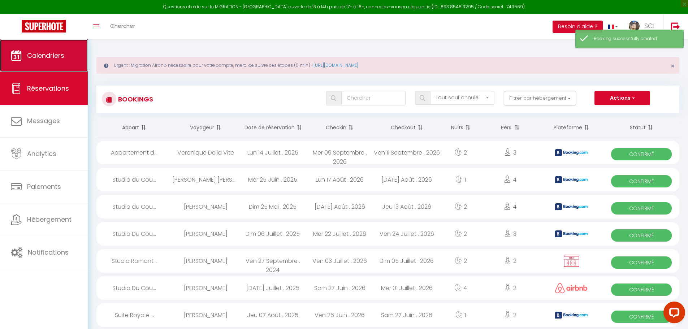
click at [66, 64] on link "Calendriers" at bounding box center [44, 55] width 88 height 33
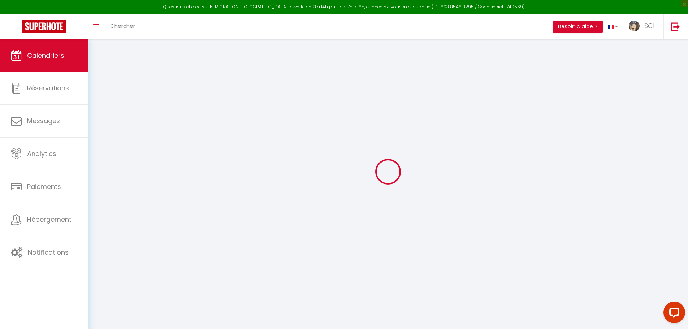
scroll to position [39, 0]
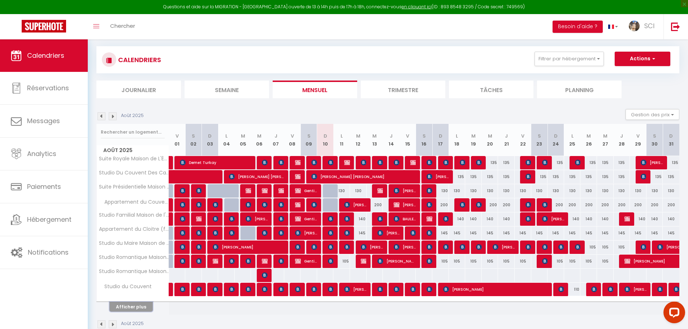
click at [141, 308] on button "Afficher plus" at bounding box center [130, 307] width 43 height 10
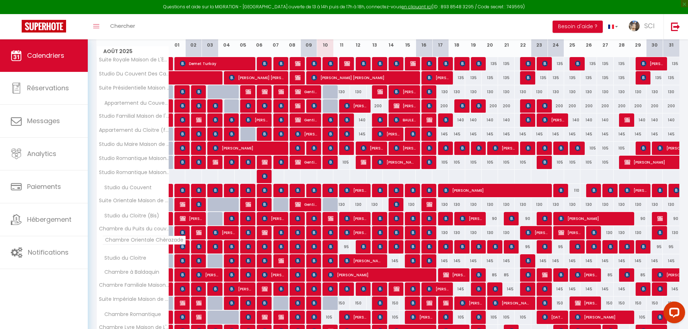
scroll to position [148, 0]
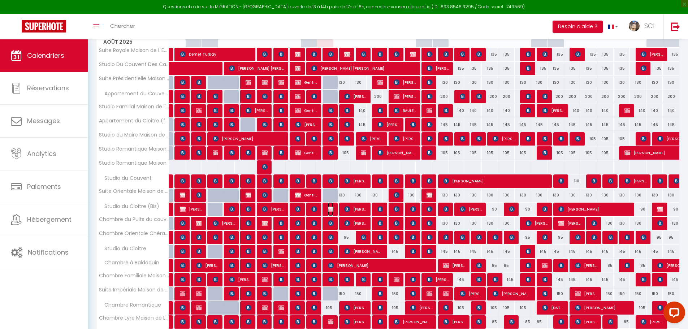
click at [329, 208] on img at bounding box center [331, 209] width 6 height 6
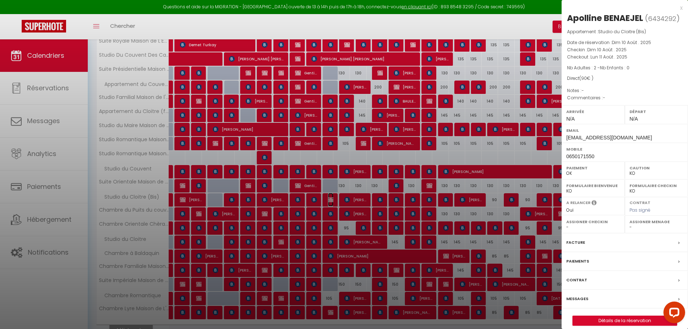
scroll to position [184, 0]
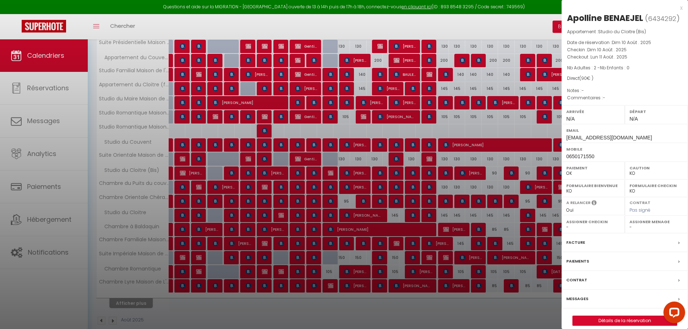
click at [525, 107] on div at bounding box center [344, 164] width 688 height 329
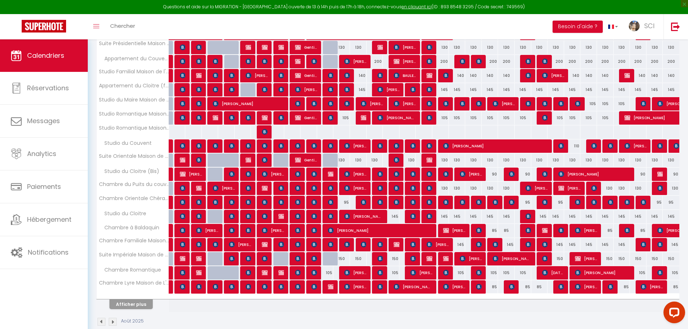
scroll to position [196, 0]
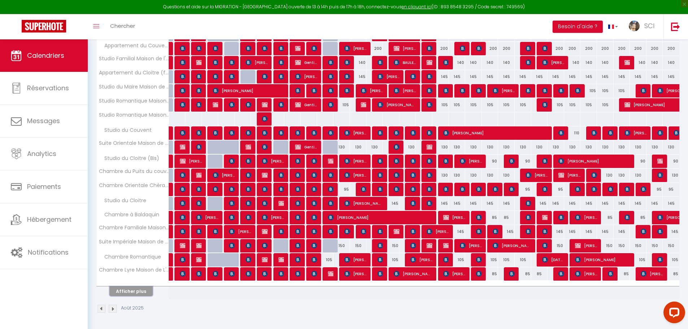
click at [123, 292] on button "Afficher plus" at bounding box center [130, 292] width 43 height 10
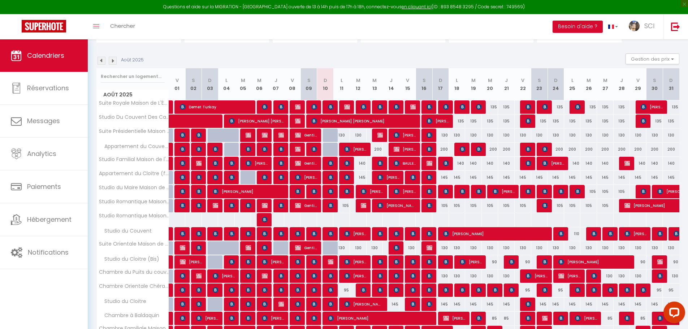
scroll to position [0, 0]
